Goal: Task Accomplishment & Management: Manage account settings

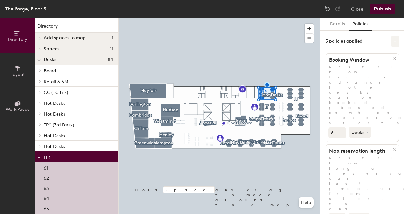
click at [395, 43] on icon at bounding box center [395, 41] width 3 height 3
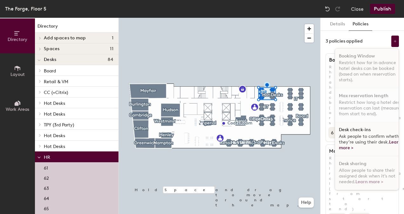
scroll to position [3, 0]
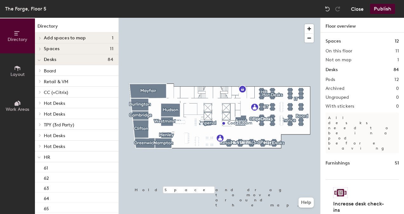
click at [360, 10] on button "Close" at bounding box center [357, 9] width 13 height 10
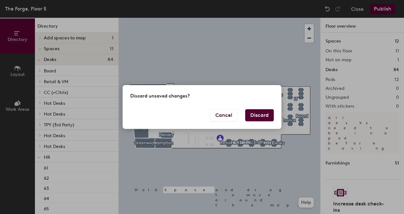
click at [256, 118] on button "Discard" at bounding box center [259, 115] width 29 height 12
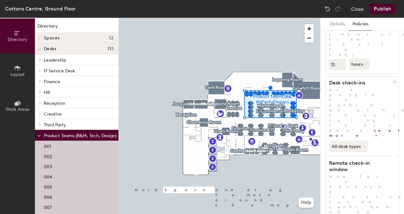
scroll to position [154, 0]
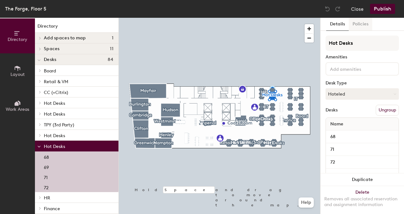
click at [365, 26] on button "Policies" at bounding box center [361, 24] width 24 height 13
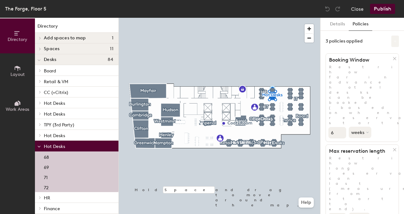
click at [394, 41] on icon at bounding box center [395, 41] width 3 height 3
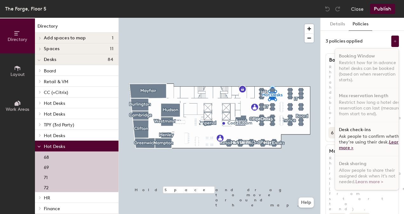
click at [345, 147] on link "Learn more >" at bounding box center [370, 145] width 63 height 11
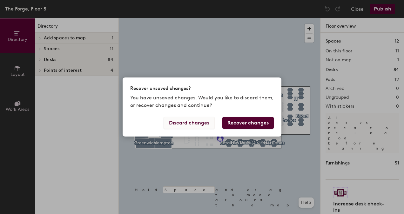
click at [205, 126] on button "Discard changes" at bounding box center [189, 123] width 51 height 12
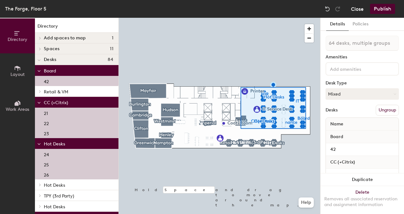
click at [358, 11] on button "Close" at bounding box center [357, 9] width 13 height 10
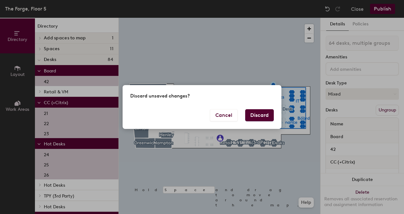
click at [255, 115] on button "Discard" at bounding box center [259, 115] width 29 height 12
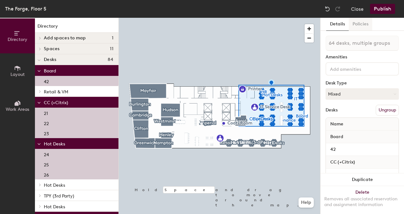
click at [362, 23] on button "Policies" at bounding box center [361, 24] width 24 height 13
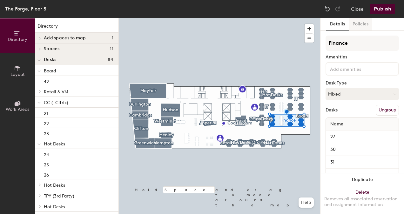
click at [367, 25] on button "Policies" at bounding box center [361, 24] width 24 height 13
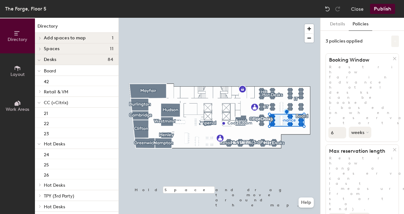
click at [393, 46] on button at bounding box center [396, 41] width 8 height 11
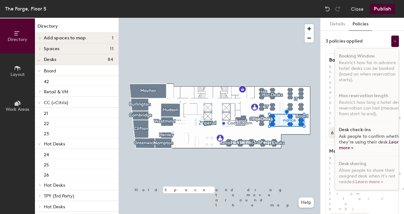
click at [350, 140] on span "Ask people to confirm whether they’re using their desk. Learn more >" at bounding box center [371, 142] width 64 height 17
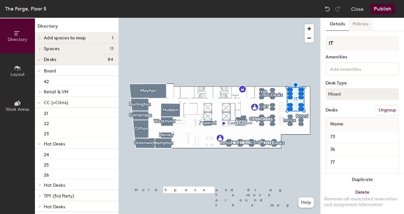
click at [364, 26] on button "Policies" at bounding box center [361, 24] width 24 height 13
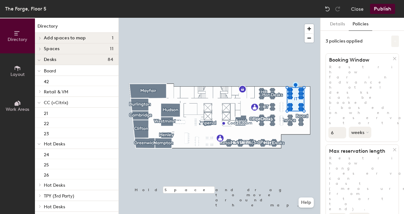
click at [394, 43] on button at bounding box center [396, 41] width 8 height 11
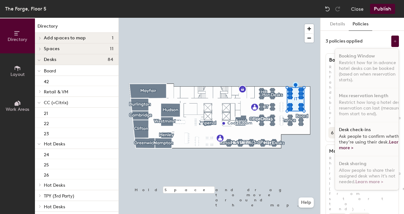
click at [350, 136] on span "Ask people to confirm whether they’re using their desk. Learn more >" at bounding box center [371, 142] width 64 height 17
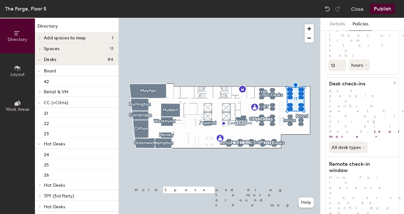
scroll to position [154, 0]
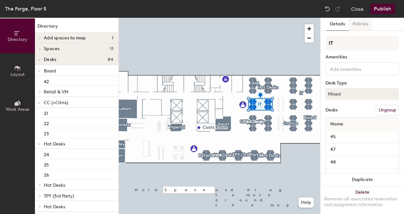
click at [363, 23] on button "Policies" at bounding box center [361, 24] width 24 height 13
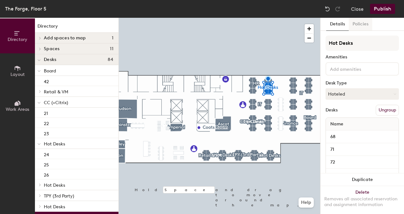
click at [366, 28] on button "Policies" at bounding box center [361, 24] width 24 height 13
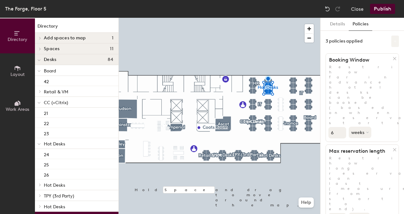
click at [396, 44] on button at bounding box center [396, 41] width 8 height 11
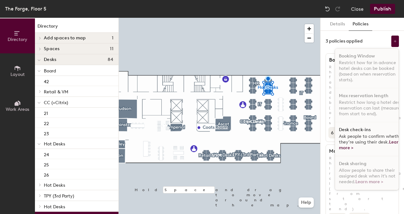
click at [355, 134] on span "Ask people to confirm whether they’re using their desk. Learn more >" at bounding box center [371, 142] width 64 height 17
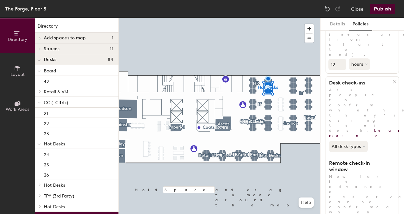
scroll to position [0, 0]
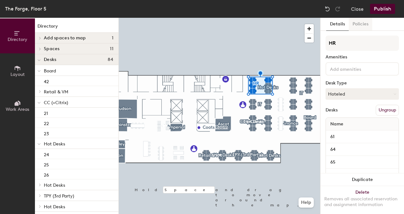
click at [363, 28] on button "Policies" at bounding box center [361, 24] width 24 height 13
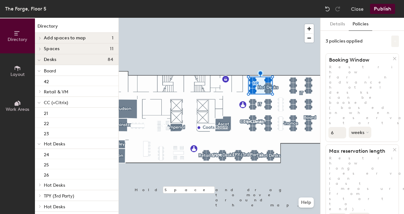
click at [397, 43] on button at bounding box center [396, 41] width 8 height 11
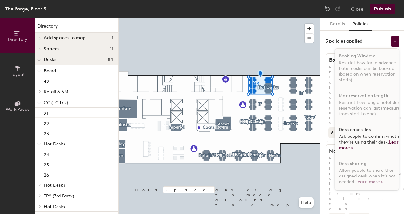
click at [350, 133] on div "Desk check-ins Ask people to confirm whether they’re using their desk. Learn mo…" at bounding box center [371, 139] width 73 height 34
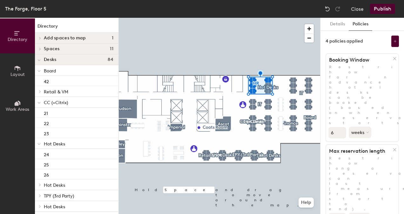
scroll to position [154, 0]
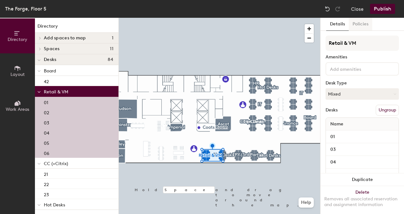
click at [364, 26] on button "Policies" at bounding box center [361, 24] width 24 height 13
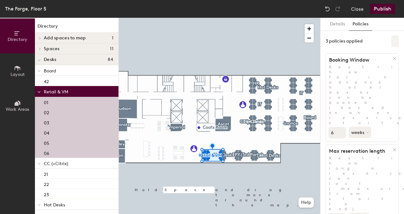
click at [395, 41] on icon at bounding box center [395, 41] width 3 height 3
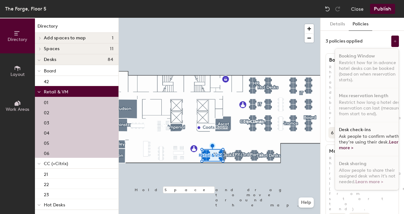
click at [361, 133] on div "Desk check-ins Ask people to confirm whether they’re using their desk. Learn mo…" at bounding box center [371, 139] width 73 height 34
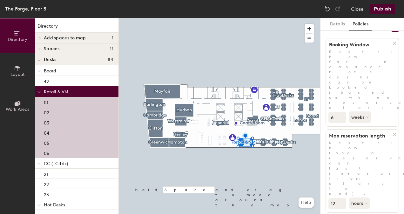
scroll to position [0, 0]
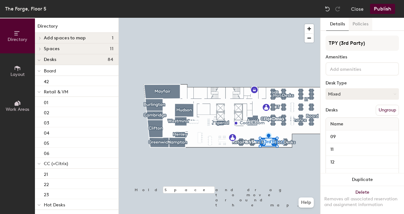
click at [365, 24] on button "Policies" at bounding box center [361, 24] width 24 height 13
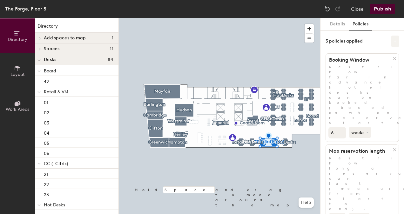
click at [396, 43] on button at bounding box center [396, 41] width 8 height 11
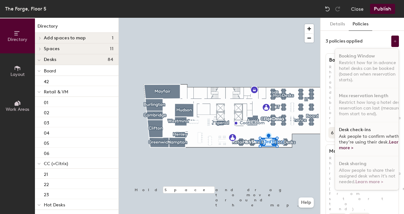
click at [365, 130] on h1 "Desk check-ins" at bounding box center [355, 129] width 32 height 5
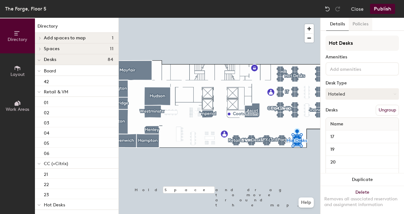
click at [366, 26] on button "Policies" at bounding box center [361, 24] width 24 height 13
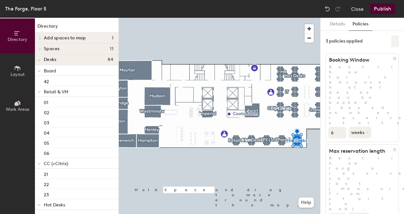
click at [393, 43] on button at bounding box center [396, 41] width 8 height 11
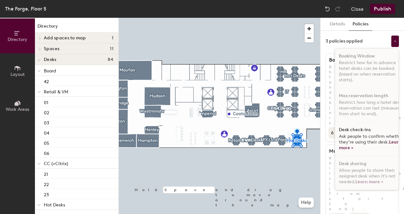
click at [364, 130] on h1 "Desk check-ins" at bounding box center [355, 129] width 32 height 5
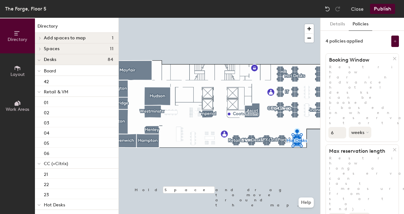
click at [379, 10] on button "Publish" at bounding box center [382, 9] width 25 height 10
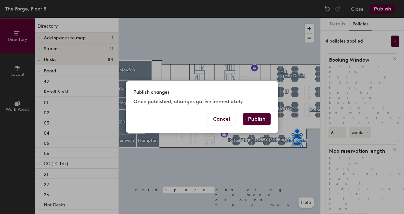
click at [262, 120] on button "Publish" at bounding box center [257, 119] width 28 height 12
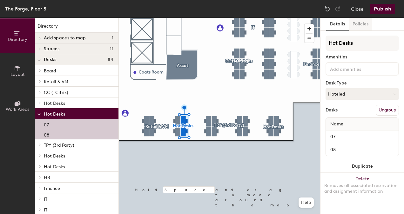
click at [365, 25] on button "Policies" at bounding box center [361, 24] width 24 height 13
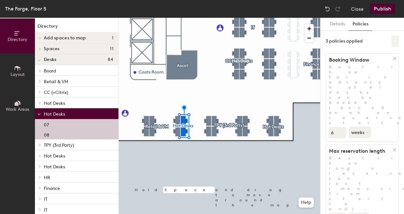
click at [398, 42] on button at bounding box center [396, 41] width 8 height 11
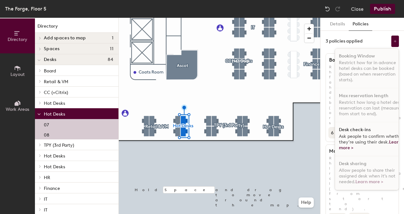
click at [344, 132] on div "Desk check-ins Ask people to confirm whether they’re using their desk. Learn mo…" at bounding box center [371, 139] width 73 height 34
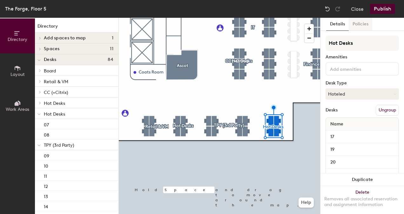
click at [366, 22] on button "Policies" at bounding box center [361, 24] width 24 height 13
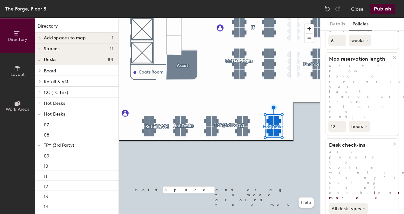
scroll to position [154, 0]
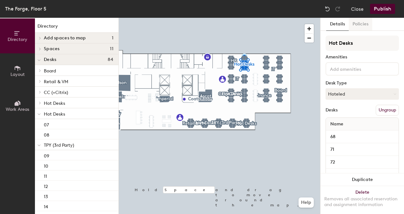
click at [366, 26] on button "Policies" at bounding box center [361, 24] width 24 height 13
click at [360, 24] on button "Policies" at bounding box center [361, 24] width 24 height 13
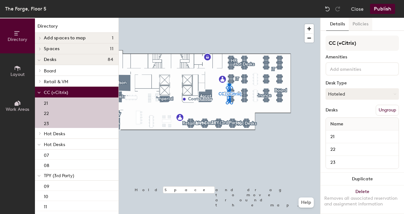
click at [362, 24] on button "Policies" at bounding box center [361, 24] width 24 height 13
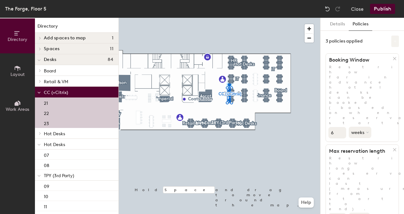
click at [394, 40] on icon at bounding box center [395, 41] width 3 height 3
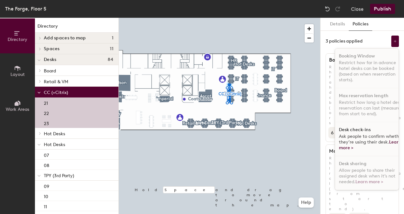
click at [345, 136] on span "Ask people to confirm whether they’re using their desk. Learn more >" at bounding box center [371, 142] width 64 height 17
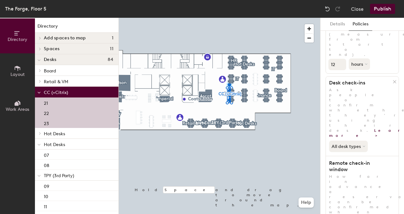
click at [383, 10] on button "Publish" at bounding box center [382, 9] width 25 height 10
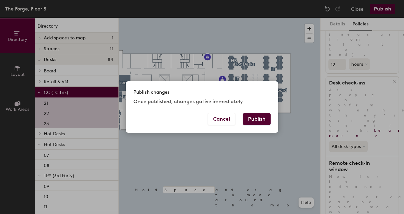
click at [268, 117] on button "Publish" at bounding box center [257, 119] width 28 height 12
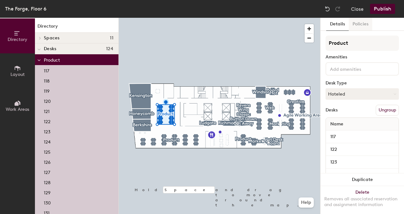
click at [365, 24] on button "Policies" at bounding box center [361, 24] width 24 height 13
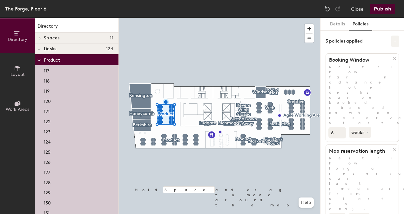
click at [394, 43] on button at bounding box center [396, 41] width 8 height 11
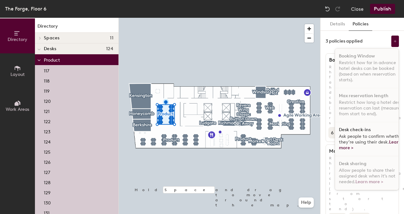
click at [351, 134] on span "Ask people to confirm whether they’re using their desk. Learn more >" at bounding box center [371, 142] width 64 height 17
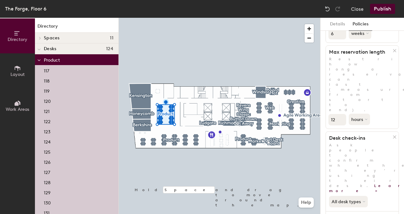
scroll to position [154, 0]
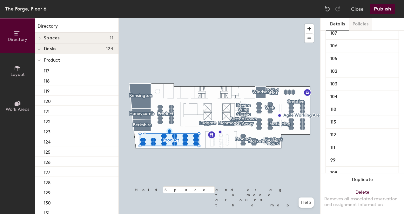
click at [362, 24] on button "Policies" at bounding box center [361, 24] width 24 height 13
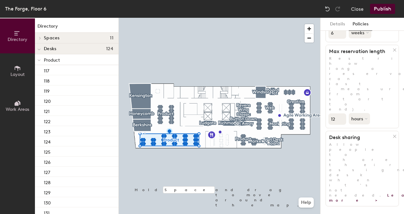
scroll to position [0, 0]
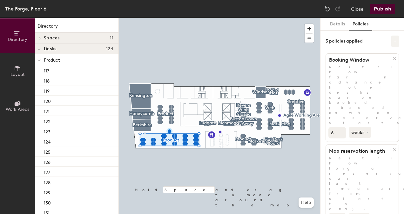
click at [397, 41] on icon at bounding box center [395, 41] width 3 height 3
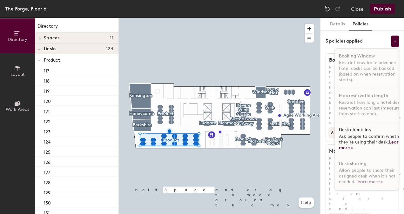
click at [350, 133] on div "Desk check-ins Ask people to confirm whether they’re using their desk. Learn mo…" at bounding box center [371, 139] width 73 height 34
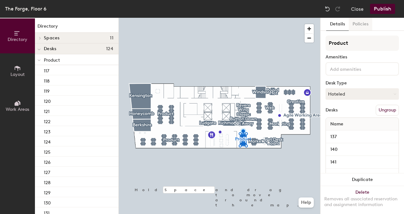
click at [365, 24] on button "Policies" at bounding box center [361, 24] width 24 height 13
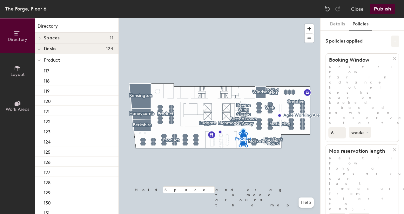
click at [394, 42] on icon at bounding box center [395, 41] width 3 height 3
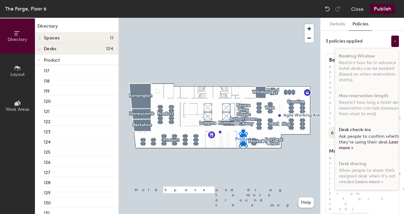
click at [353, 133] on div "Desk check-ins Ask people to confirm whether they’re using their desk. Learn mo…" at bounding box center [371, 139] width 73 height 34
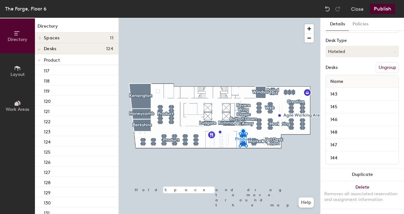
scroll to position [48, 0]
click at [365, 20] on button "Policies" at bounding box center [361, 24] width 24 height 13
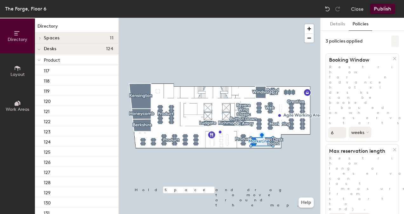
click at [395, 39] on button at bounding box center [396, 41] width 8 height 11
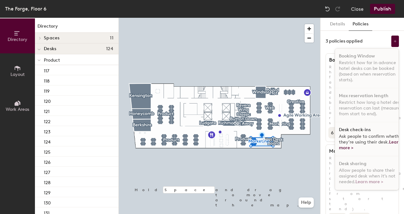
click at [360, 132] on h1 "Desk check-ins" at bounding box center [355, 129] width 32 height 5
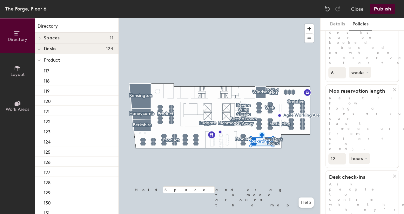
scroll to position [154, 0]
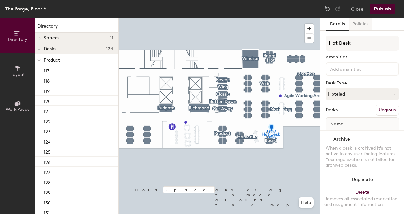
click at [365, 25] on button "Policies" at bounding box center [361, 24] width 24 height 13
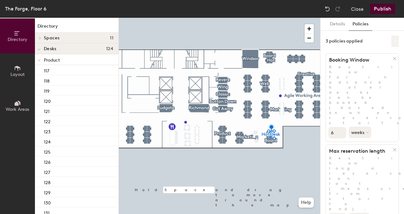
click at [395, 42] on icon at bounding box center [395, 41] width 3 height 3
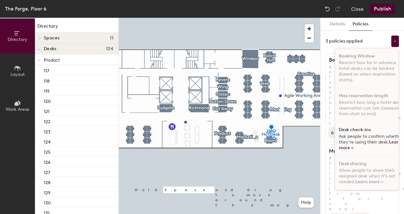
click at [356, 131] on h1 "Desk check-ins" at bounding box center [355, 129] width 32 height 5
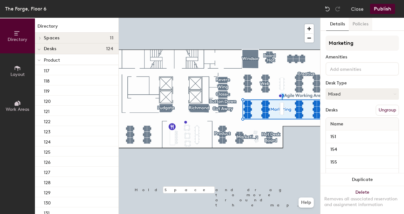
click at [362, 27] on button "Policies" at bounding box center [361, 24] width 24 height 13
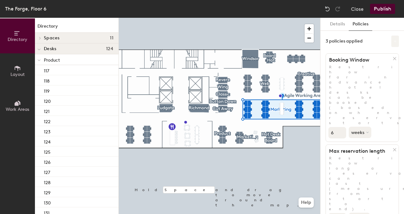
click at [396, 43] on button at bounding box center [396, 41] width 8 height 11
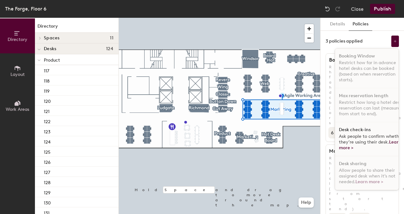
click at [357, 135] on span "Ask people to confirm whether they’re using their desk. Learn more >" at bounding box center [371, 142] width 64 height 17
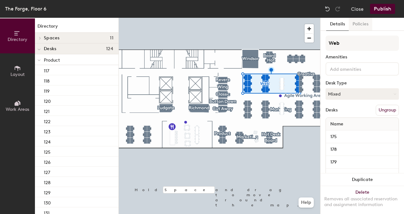
click at [362, 24] on button "Policies" at bounding box center [361, 24] width 24 height 13
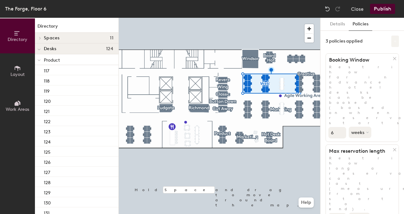
click at [395, 44] on button at bounding box center [396, 41] width 8 height 11
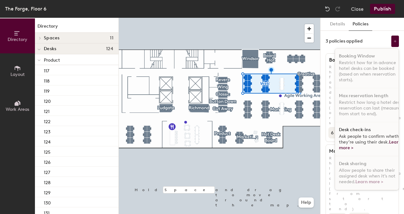
click at [358, 134] on p "Ask people to confirm whether they’re using their desk. Learn more >" at bounding box center [371, 142] width 65 height 17
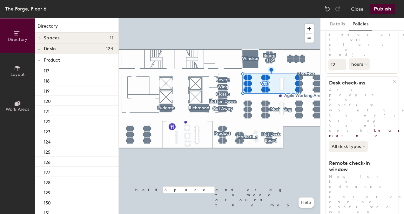
scroll to position [0, 0]
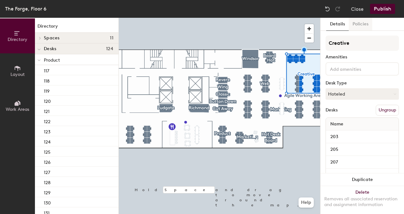
click at [365, 24] on button "Policies" at bounding box center [361, 24] width 24 height 13
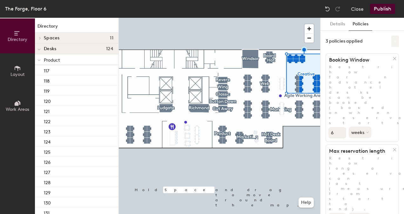
click at [396, 39] on button at bounding box center [396, 41] width 8 height 11
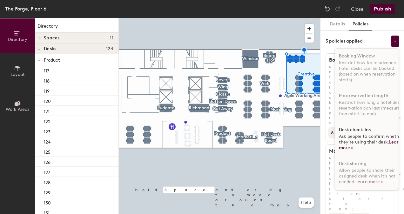
click at [353, 137] on span "Ask people to confirm whether they’re using their desk. Learn more >" at bounding box center [371, 142] width 64 height 17
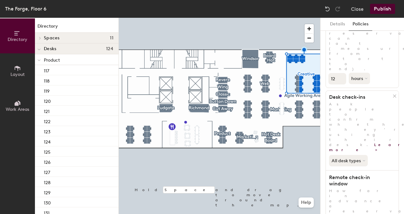
scroll to position [154, 0]
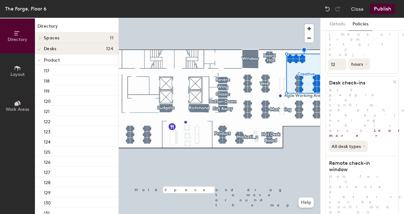
click at [272, 18] on div at bounding box center [219, 18] width 201 height 0
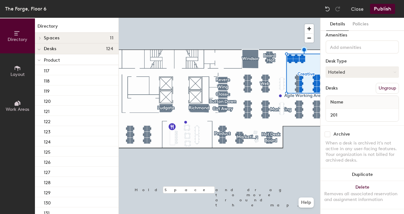
scroll to position [27, 0]
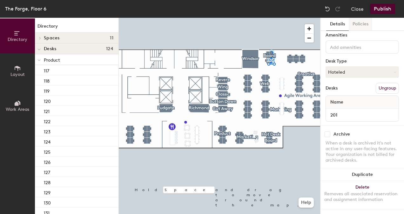
click at [358, 22] on button "Policies" at bounding box center [361, 24] width 24 height 13
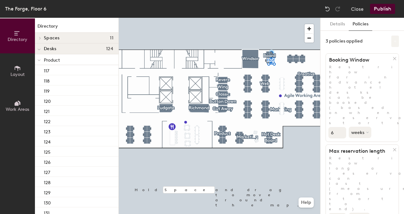
click at [397, 41] on icon at bounding box center [395, 41] width 3 height 3
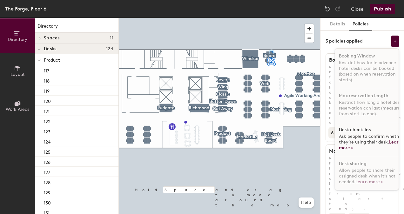
click at [357, 134] on span "Ask people to confirm whether they’re using their desk. Learn more >" at bounding box center [371, 142] width 64 height 17
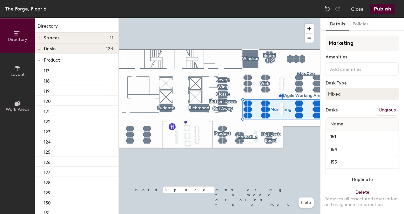
click at [381, 10] on button "Publish" at bounding box center [382, 9] width 25 height 10
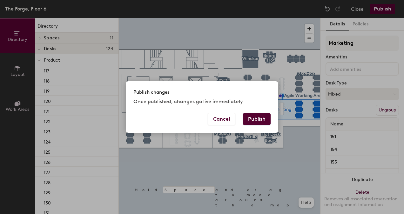
click at [260, 118] on button "Publish" at bounding box center [257, 119] width 28 height 12
